Goal: Task Accomplishment & Management: Complete application form

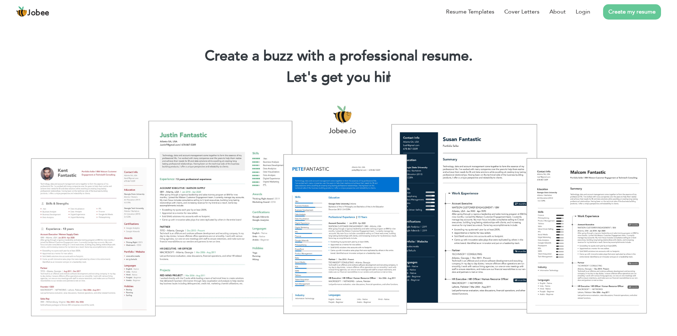
click at [644, 10] on link "Create my resume" at bounding box center [632, 11] width 58 height 15
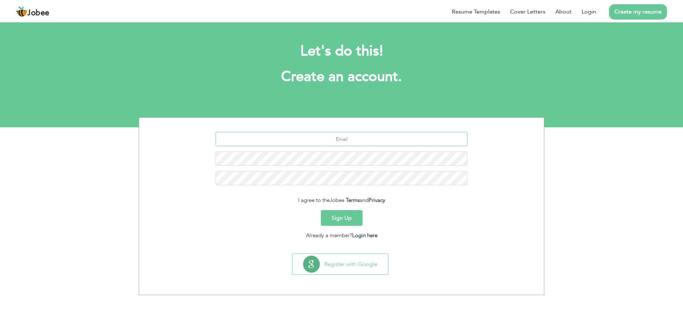
click at [330, 137] on input "text" at bounding box center [341, 139] width 252 height 14
paste input "Raoasif3434@gmail.com"
type input "Raoasif3434@gmail.com"
click at [332, 221] on button "Sign Up" at bounding box center [342, 218] width 42 height 16
